Goal: Task Accomplishment & Management: Manage account settings

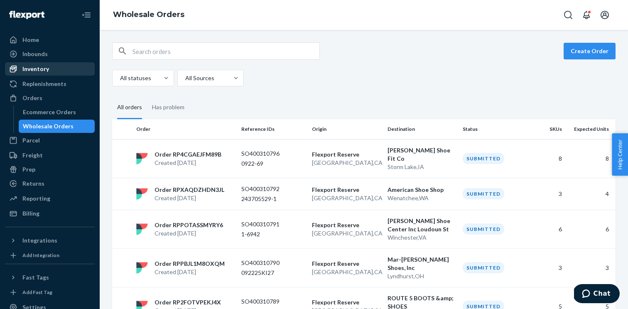
click at [46, 67] on div "Inventory" at bounding box center [35, 69] width 27 height 8
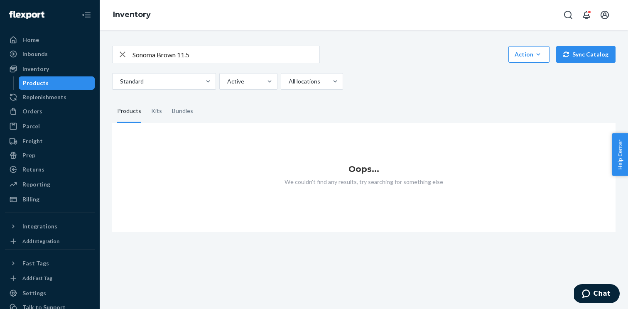
click at [179, 55] on input "Sonoma Brown 11.5" at bounding box center [226, 54] width 187 height 17
type input "Sonoma Brown M11.5"
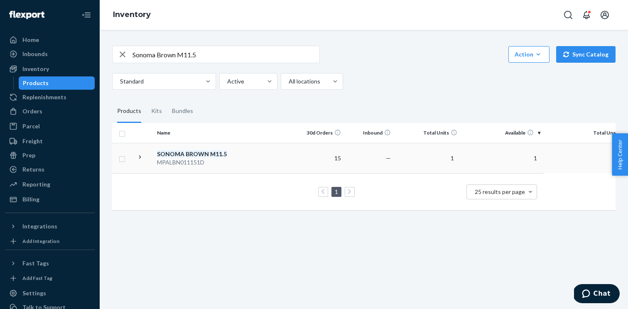
click at [139, 158] on icon at bounding box center [140, 157] width 8 height 8
